Goal: Information Seeking & Learning: Compare options

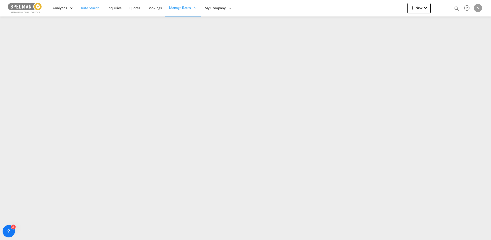
click at [95, 6] on span "Rate Search" at bounding box center [90, 8] width 19 height 4
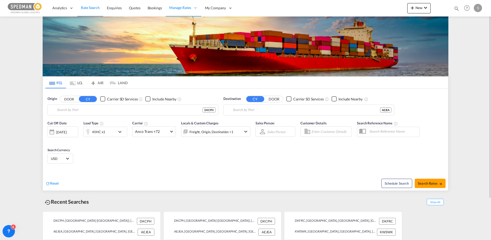
type input "[GEOGRAPHIC_DATA] ([GEOGRAPHIC_DATA]), DKCPH"
type input "[GEOGRAPHIC_DATA], [GEOGRAPHIC_DATA]"
click at [63, 120] on div "Aarhus [GEOGRAPHIC_DATA] DKAAR" at bounding box center [97, 123] width 98 height 15
type input "[GEOGRAPHIC_DATA], [GEOGRAPHIC_DATA]"
drag, startPoint x: 263, startPoint y: 111, endPoint x: 216, endPoint y: 123, distance: 48.8
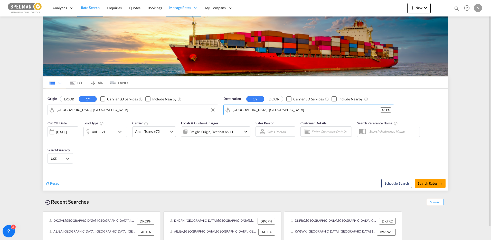
click at [216, 123] on form "Origin DOOR CY Carrier SD Services Include Nearby [GEOGRAPHIC_DATA], [GEOGRAPHI…" at bounding box center [246, 139] width 406 height 102
drag, startPoint x: 264, startPoint y: 110, endPoint x: 220, endPoint y: 118, distance: 45.1
click at [220, 118] on form "Origin DOOR CY Carrier SD Services Include Nearby [GEOGRAPHIC_DATA], [GEOGRAPHI…" at bounding box center [246, 139] width 406 height 102
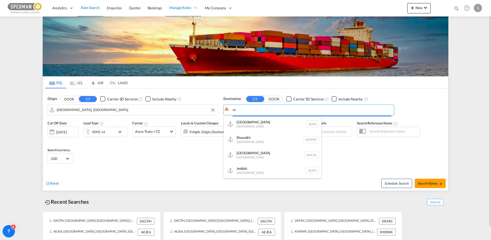
type input "v"
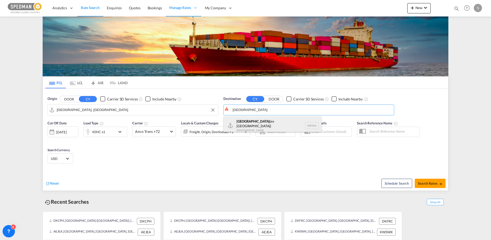
click at [247, 127] on div "[GEOGRAPHIC_DATA] (ex [GEOGRAPHIC_DATA]) [GEOGRAPHIC_DATA] [GEOGRAPHIC_DATA]" at bounding box center [273, 125] width 98 height 19
type input "[GEOGRAPHIC_DATA] (ex [GEOGRAPHIC_DATA]), INMAA"
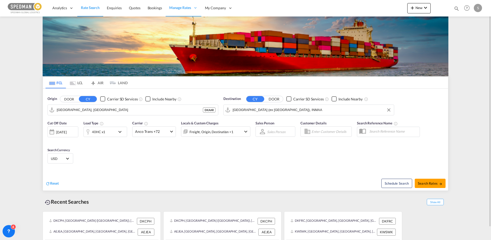
click at [115, 136] on div "40HC x1" at bounding box center [100, 131] width 32 height 10
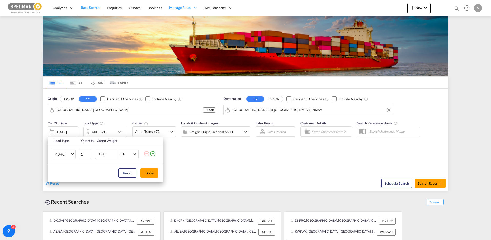
click at [437, 185] on div "Load Type Quantity Cargo Weight 40HC 20GP 40GP 40HC 45HC 20RE 40RE 40HR 20OT 40…" at bounding box center [245, 120] width 491 height 240
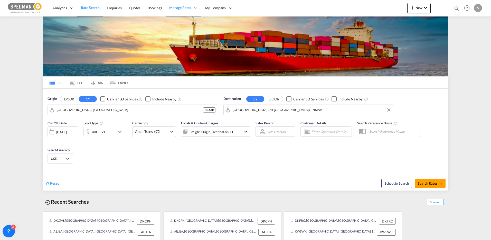
click at [437, 185] on button "Search Rates" at bounding box center [430, 182] width 31 height 9
type input "DKAAR to INMAA / [DATE]"
